Goal: Task Accomplishment & Management: Use online tool/utility

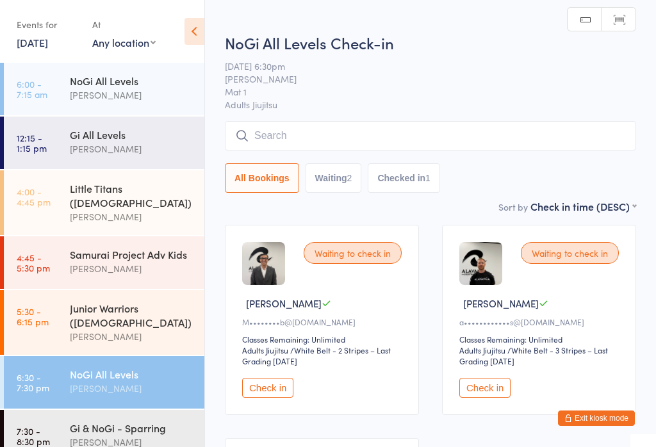
click at [479, 390] on button "Check in" at bounding box center [485, 388] width 51 height 20
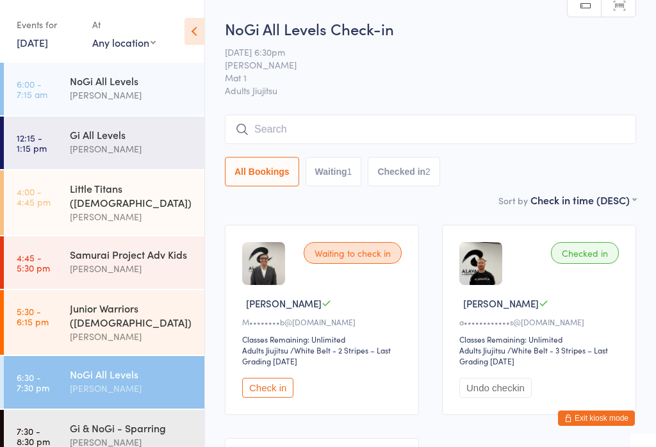
click at [510, 126] on input "search" at bounding box center [431, 129] width 412 height 29
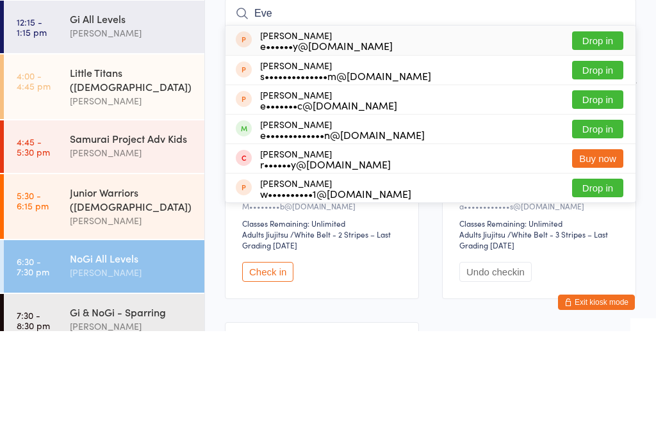
type input "Eve"
click at [608, 236] on button "Drop in" at bounding box center [597, 245] width 51 height 19
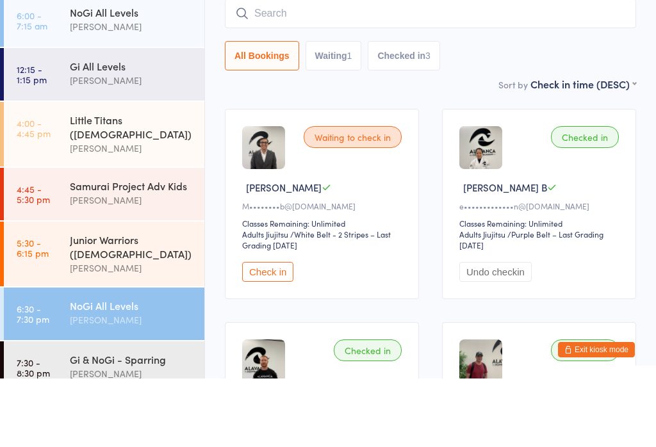
scroll to position [76, 0]
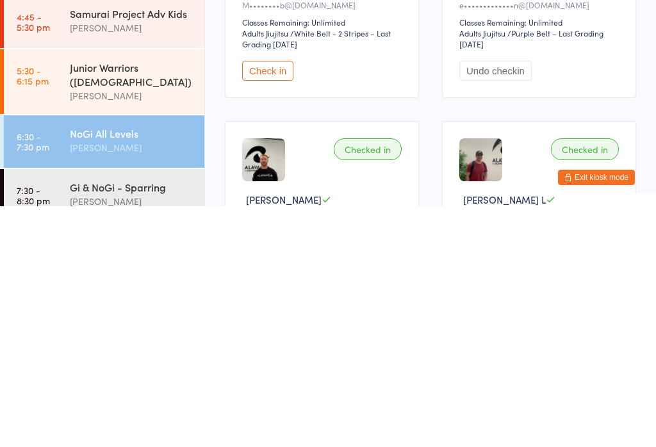
click at [159, 435] on div "[PERSON_NAME]" at bounding box center [132, 442] width 124 height 15
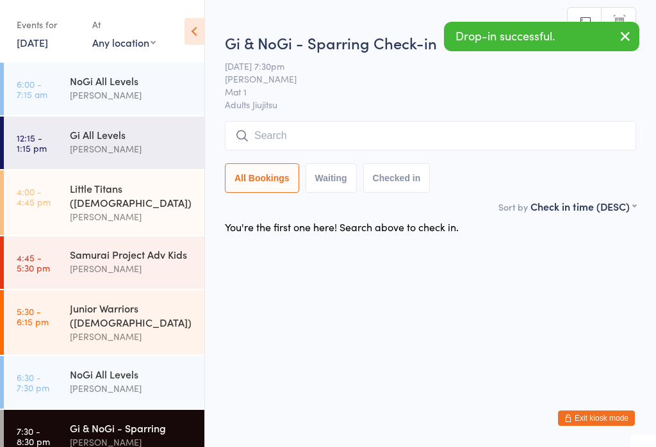
click at [411, 147] on input "search" at bounding box center [431, 135] width 412 height 29
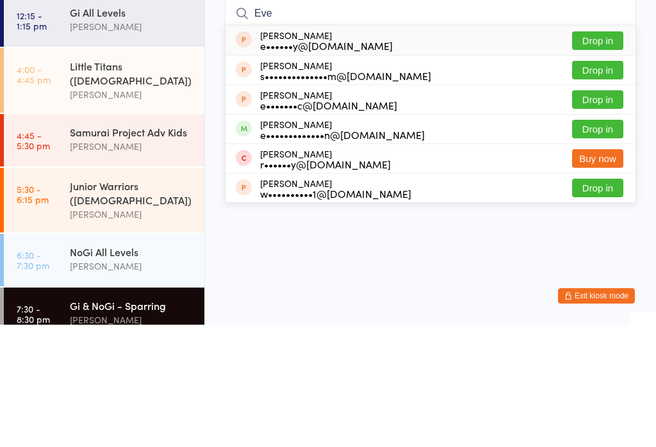
type input "Eve"
click at [613, 242] on button "Drop in" at bounding box center [597, 251] width 51 height 19
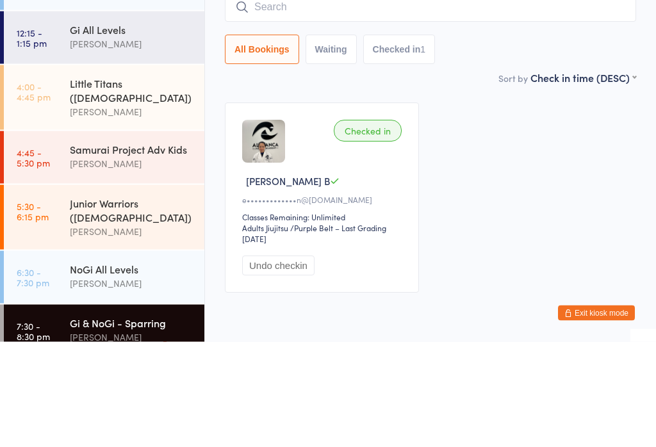
scroll to position [63, 0]
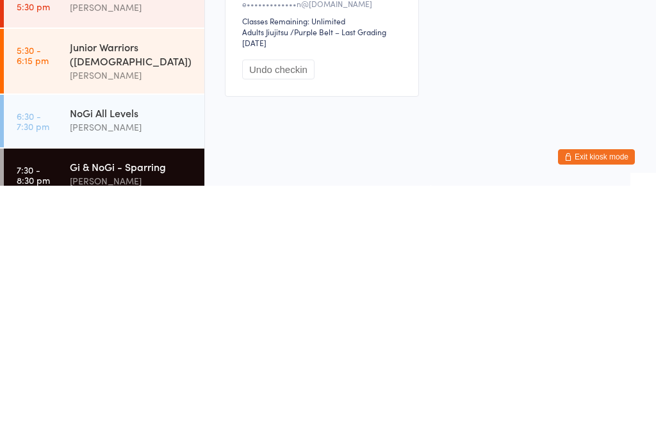
click at [126, 367] on div "NoGi All Levels" at bounding box center [132, 374] width 124 height 14
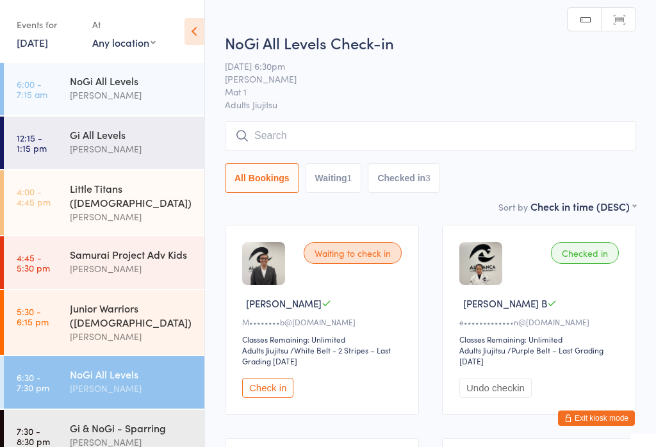
click at [280, 391] on button "Check in" at bounding box center [267, 388] width 51 height 20
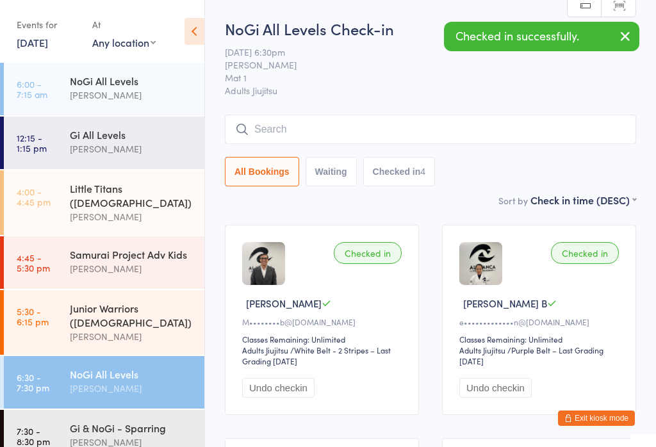
click at [110, 421] on div "Gi & NoGi - Sparring" at bounding box center [132, 428] width 124 height 14
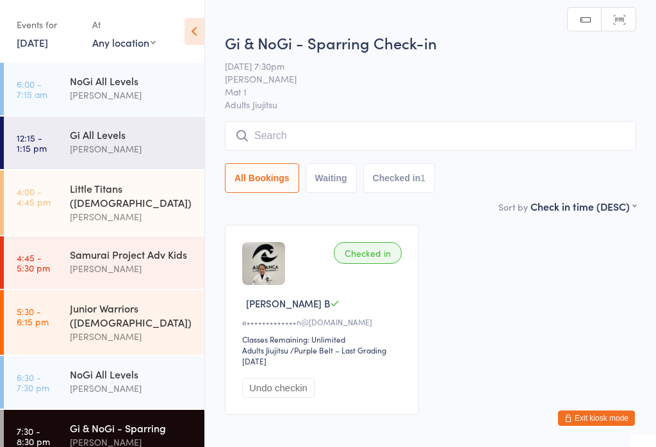
click at [406, 135] on input "search" at bounding box center [431, 135] width 412 height 29
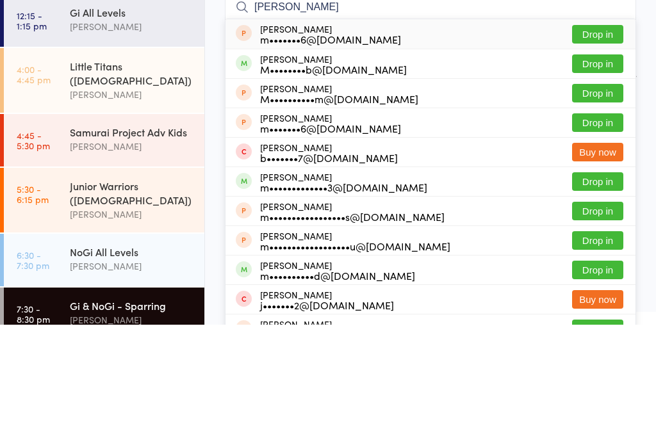
type input "[PERSON_NAME]"
click at [604, 177] on button "Drop in" at bounding box center [597, 186] width 51 height 19
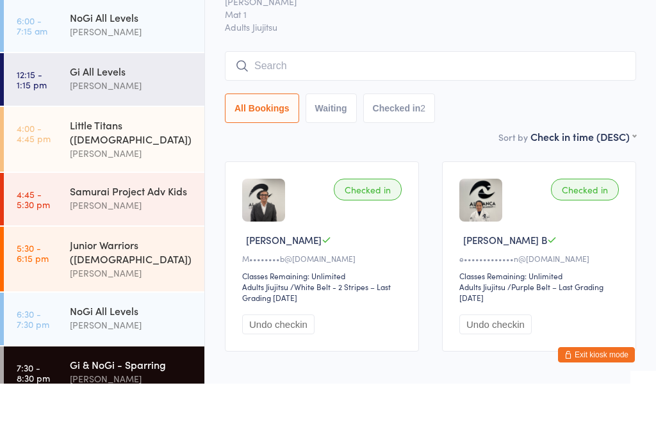
click at [282, 115] on input "search" at bounding box center [431, 129] width 412 height 29
